Goal: Information Seeking & Learning: Learn about a topic

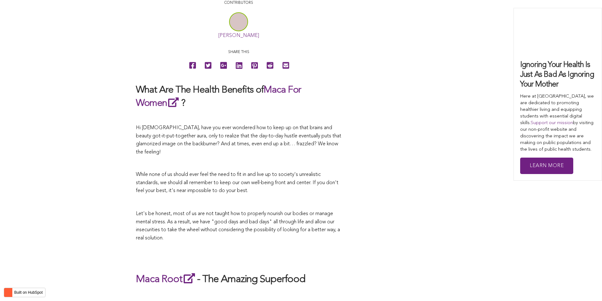
scroll to position [1362, 0]
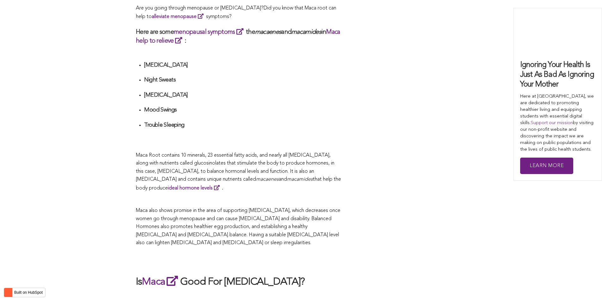
click at [393, 150] on div "CONTRIBUTORS [PERSON_NAME] Share this What Are The Health Benefits of Maca For …" at bounding box center [301, 2] width 330 height 2225
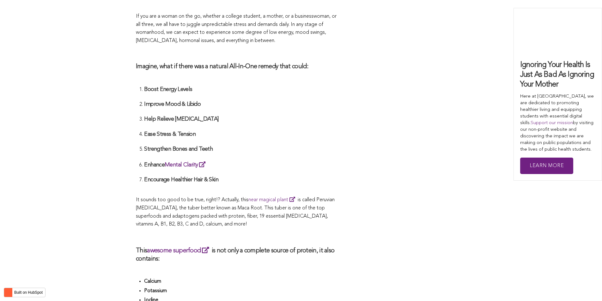
scroll to position [225, 0]
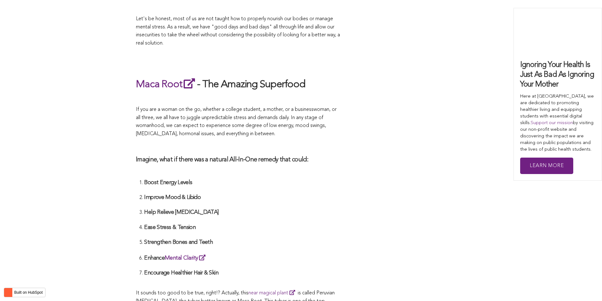
scroll to position [1598, 0]
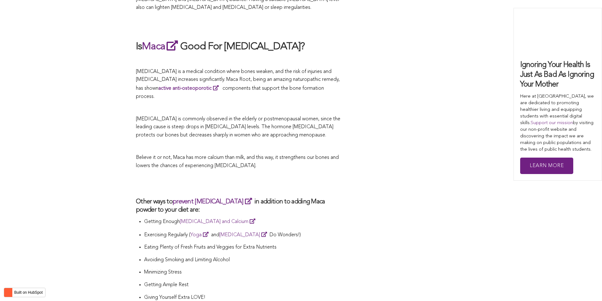
click at [283, 154] on p "Believe it or not, Maca has more calcium than milk, and this way, it strengthen…" at bounding box center [238, 162] width 205 height 16
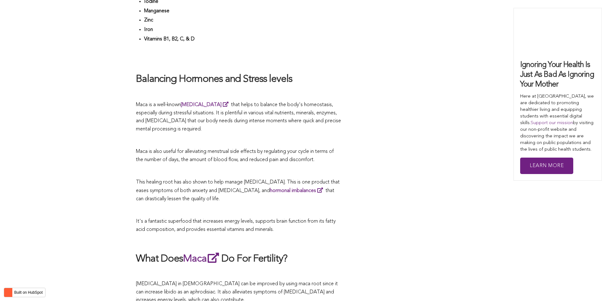
scroll to position [1485, 0]
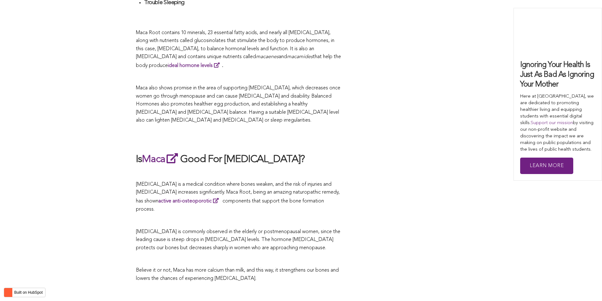
click at [223, 152] on h2 "Is Maca Good For [MEDICAL_DATA]?" at bounding box center [238, 159] width 205 height 15
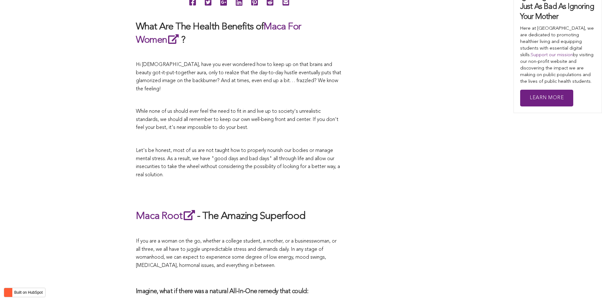
scroll to position [706, 0]
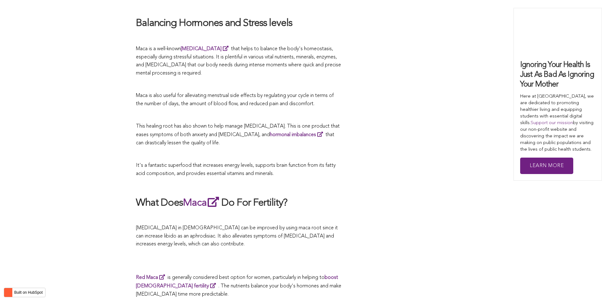
scroll to position [1140, 0]
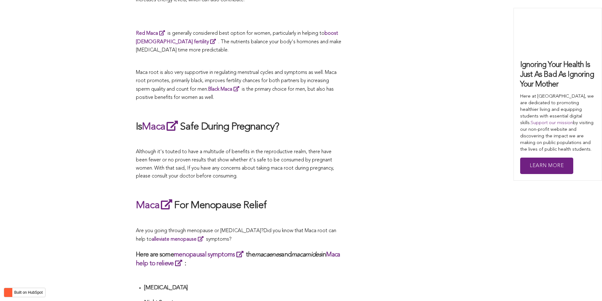
click at [334, 150] on span "Although it's touted to have a multitude of benefits in the reproductive realm,…" at bounding box center [235, 163] width 198 height 29
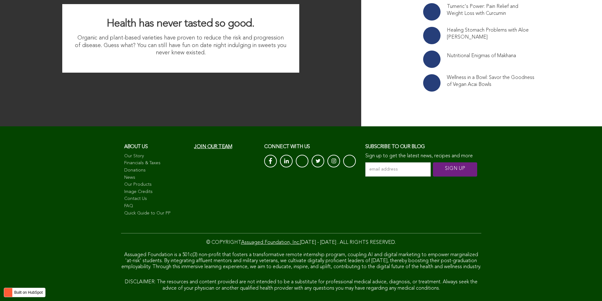
scroll to position [2121, 0]
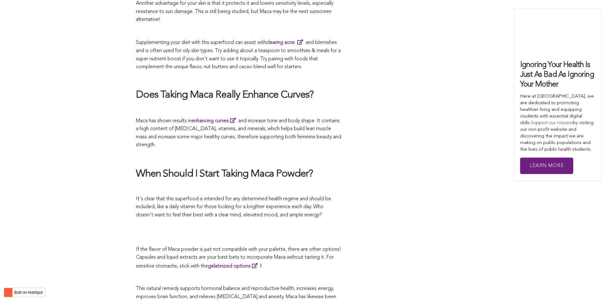
scroll to position [1695, 0]
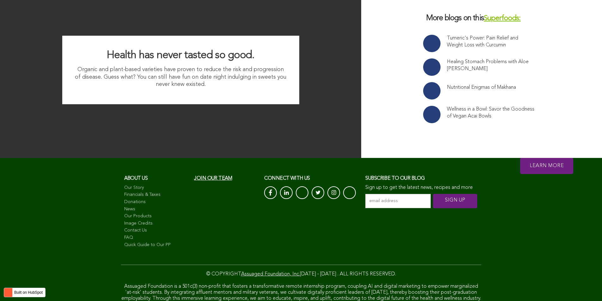
scroll to position [1146, 0]
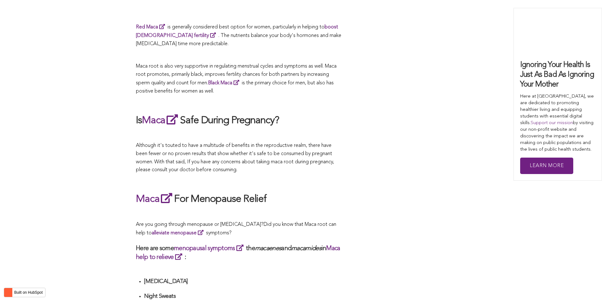
click at [293, 150] on p "Although it's touted to have a multitude of benefits in the reproductive realm,…" at bounding box center [238, 158] width 205 height 32
click at [262, 54] on span "What Are The Health Benefits of Maca For Women ? Hi [DEMOGRAPHIC_DATA], have yo…" at bounding box center [238, 261] width 205 height 2141
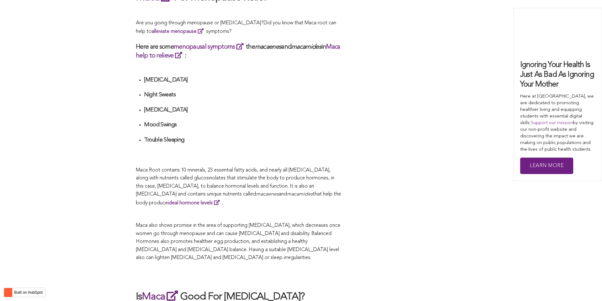
click at [347, 150] on div "CONTRIBUTORS [PERSON_NAME] Share this What Are The Health Benefits of Maca For …" at bounding box center [301, 17] width 330 height 2225
